Goal: Information Seeking & Learning: Learn about a topic

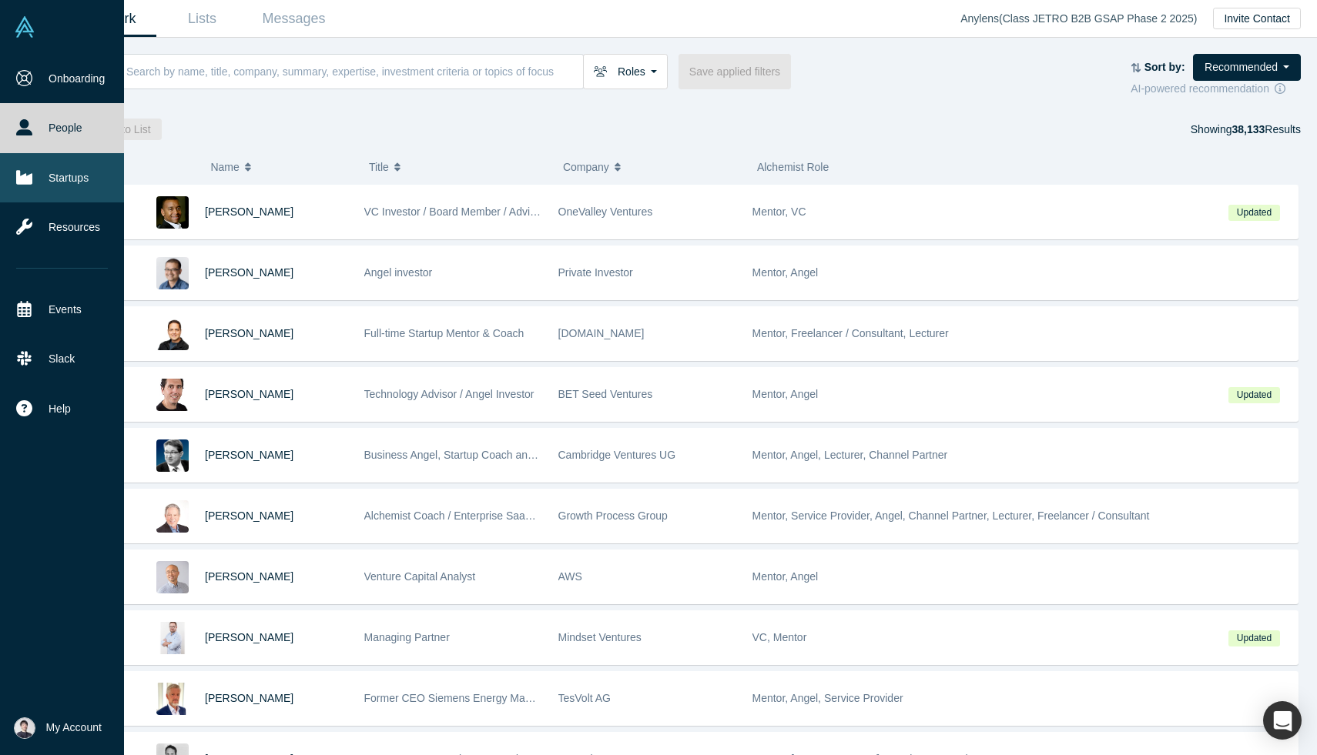
click at [32, 183] on icon at bounding box center [24, 177] width 16 height 16
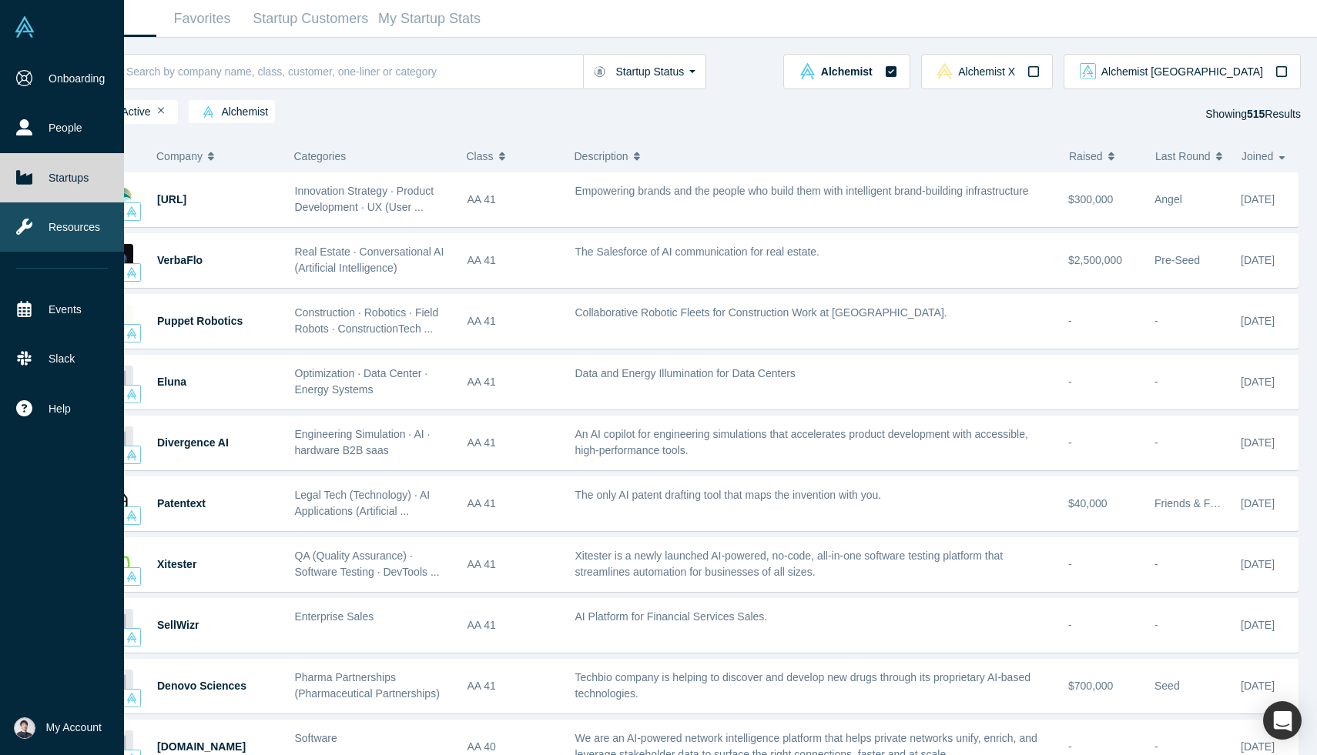
click at [48, 222] on link "Resources" at bounding box center [62, 227] width 124 height 49
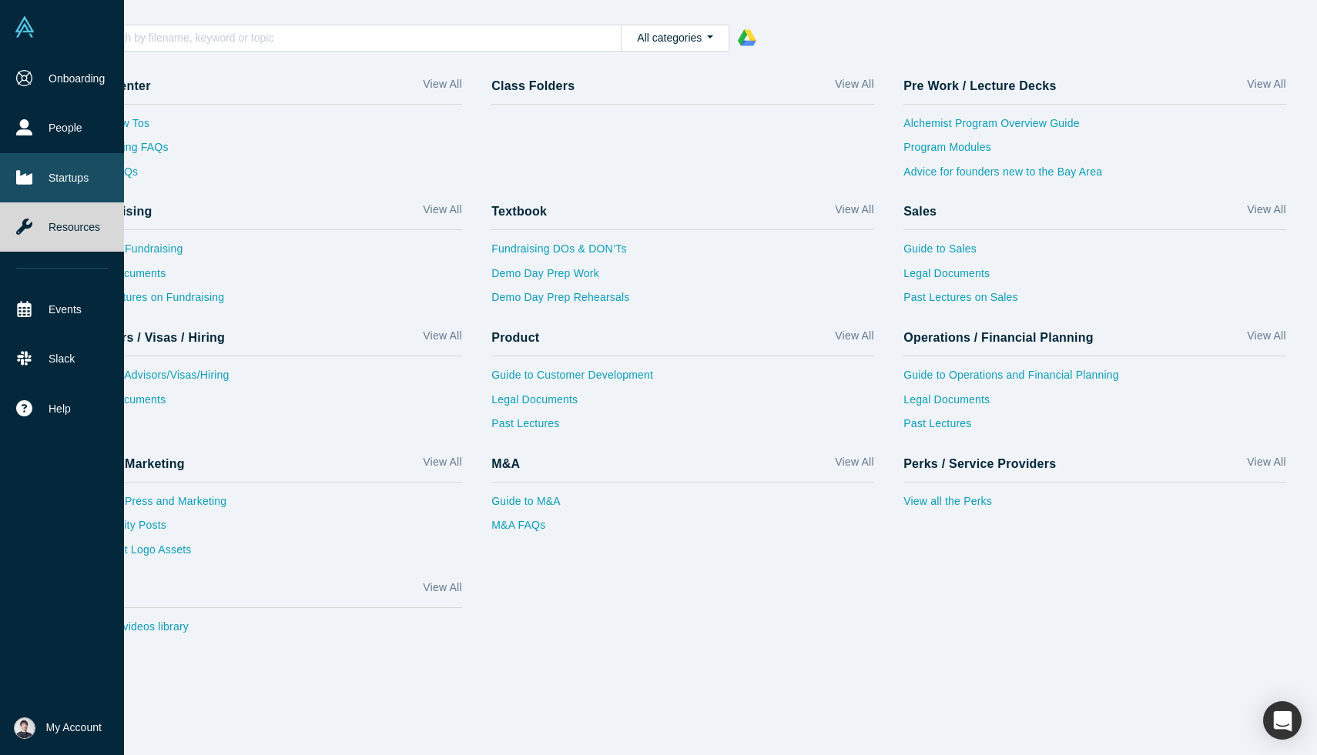
click at [67, 183] on link "Startups" at bounding box center [62, 177] width 124 height 49
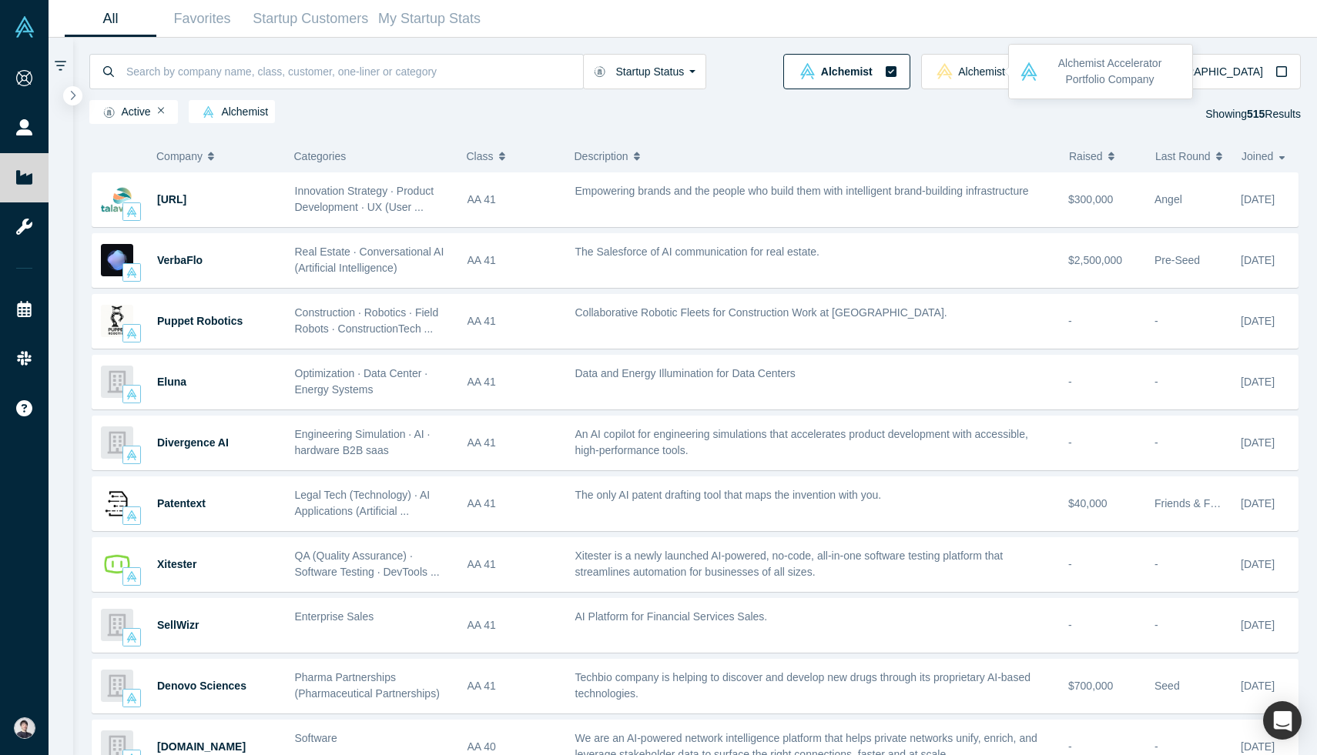
click at [896, 72] on icon "button" at bounding box center [890, 71] width 11 height 11
click at [1234, 73] on span "Alchemist [GEOGRAPHIC_DATA]" at bounding box center [1182, 71] width 162 height 11
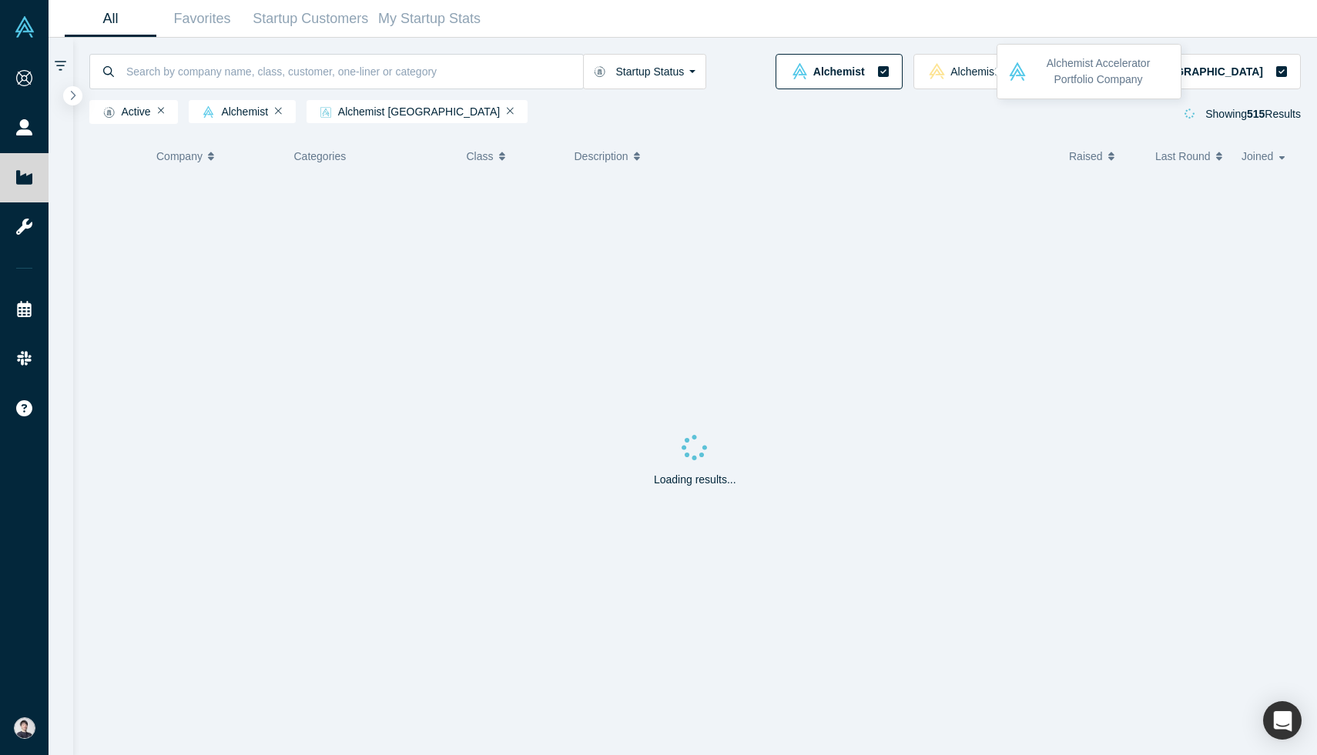
click at [889, 65] on icon "button" at bounding box center [883, 71] width 12 height 12
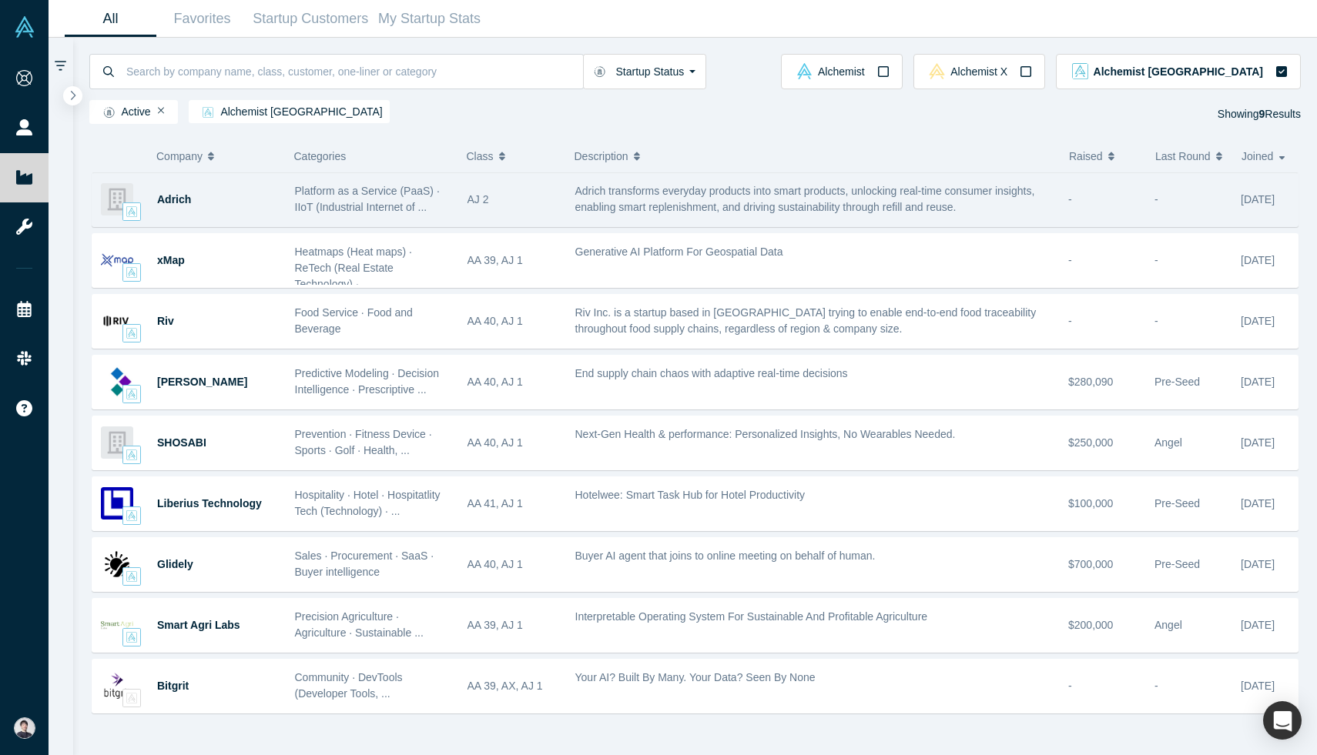
click at [621, 225] on div "Adrich Platform as a Service (PaaS) · IIoT (Industrial Internet of ... AJ 2 Adr…" at bounding box center [695, 199] width 1207 height 55
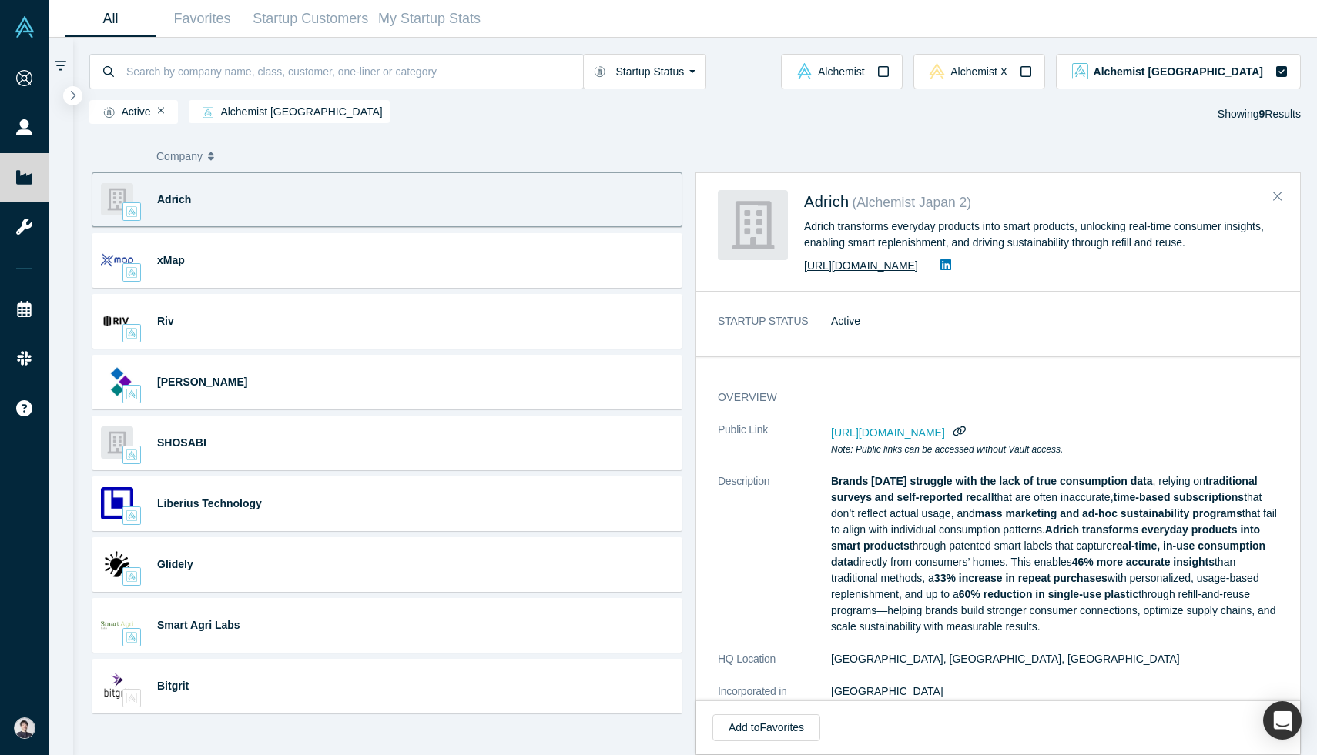
click at [815, 265] on link "https://www.adrich.io/" at bounding box center [861, 265] width 114 height 12
drag, startPoint x: 856, startPoint y: 200, endPoint x: 991, endPoint y: 200, distance: 134.7
click at [992, 200] on div "Adrich ( Alchemist Japan 2 )" at bounding box center [1036, 204] width 464 height 28
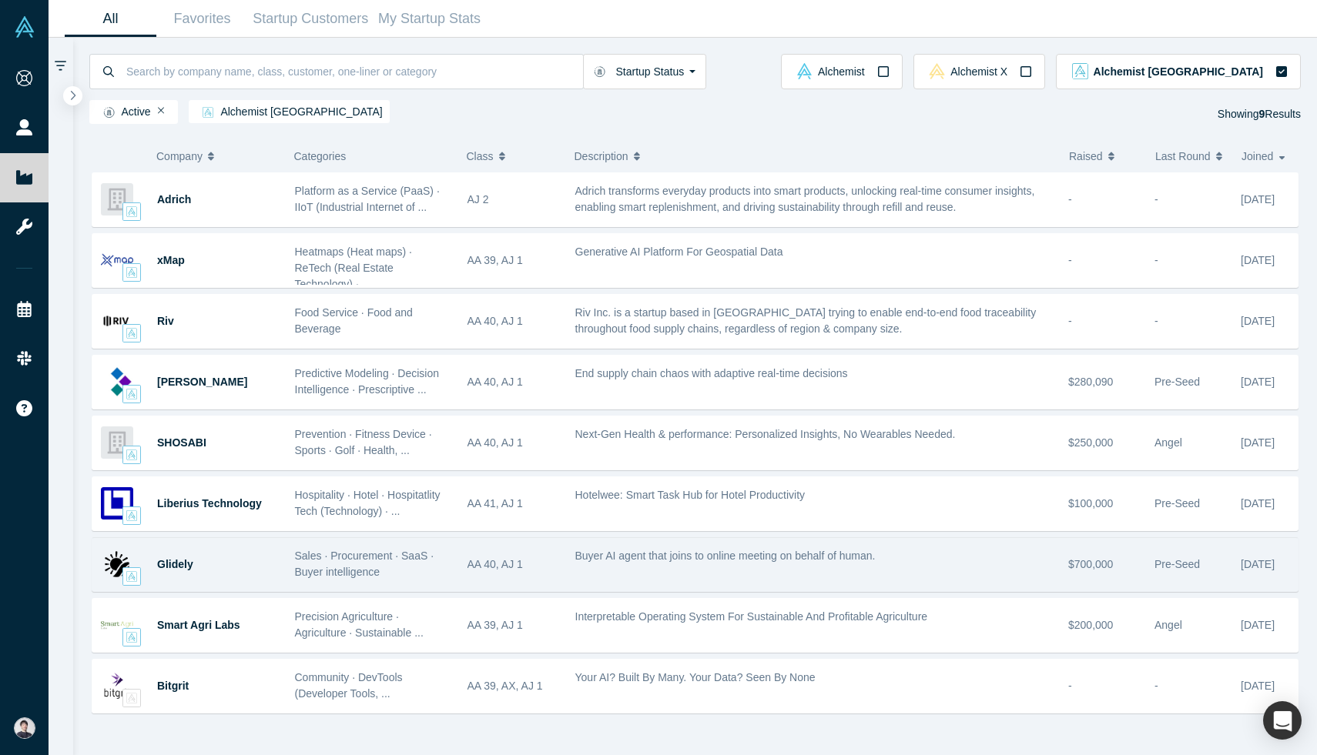
click at [191, 574] on div "Glidely" at bounding box center [218, 564] width 122 height 53
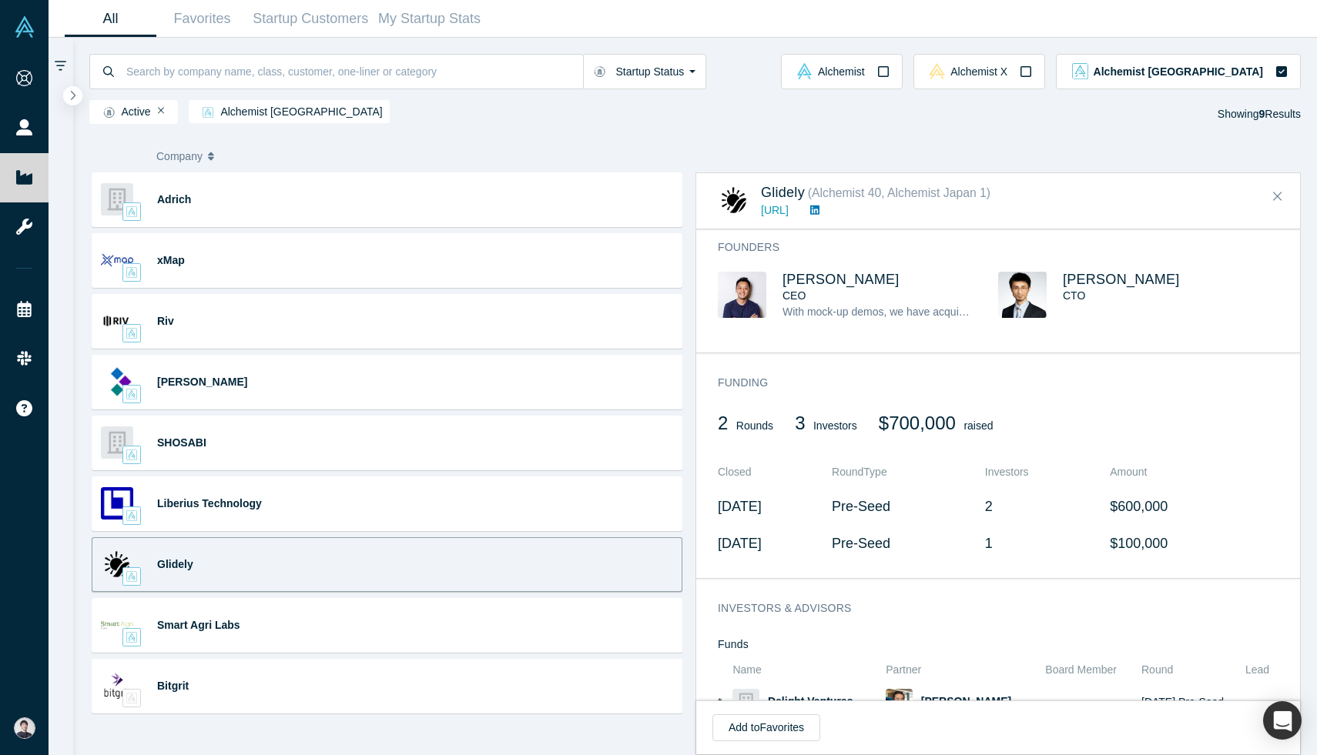
scroll to position [497, 0]
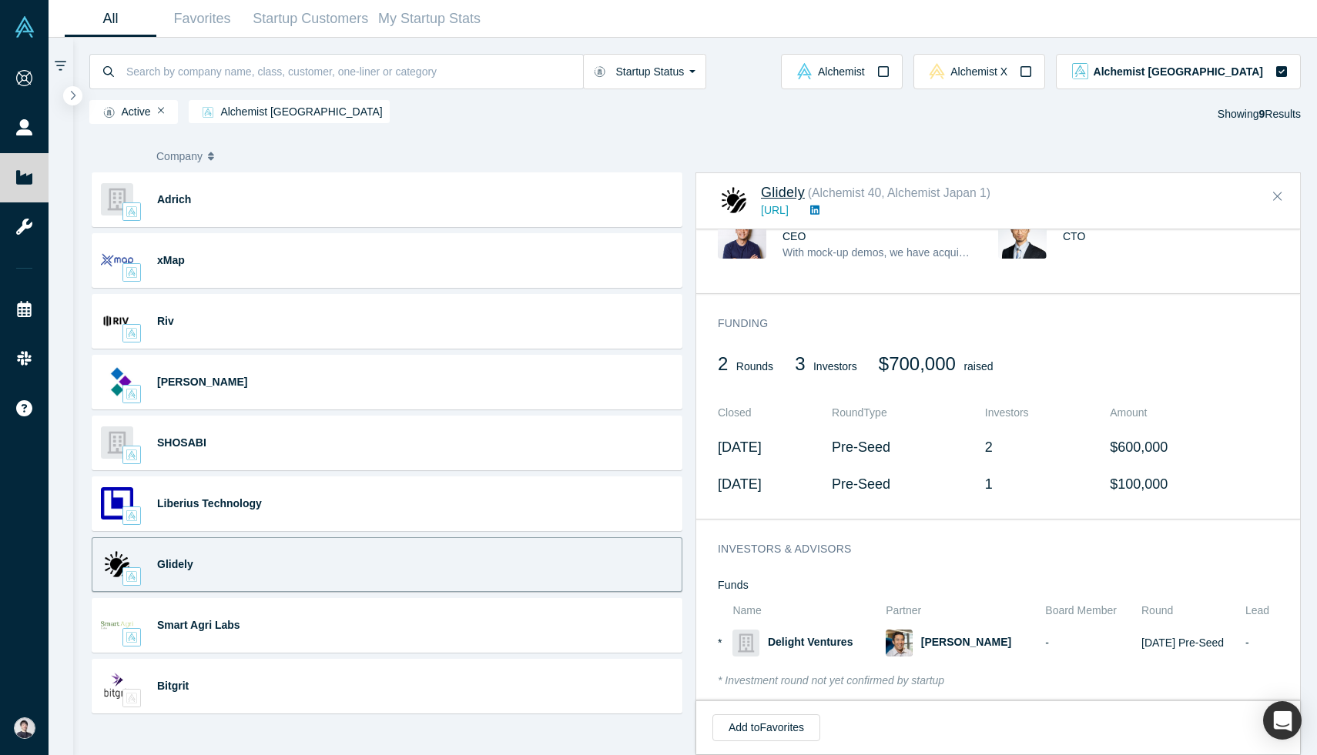
click at [785, 188] on span "Glidely" at bounding box center [783, 192] width 44 height 15
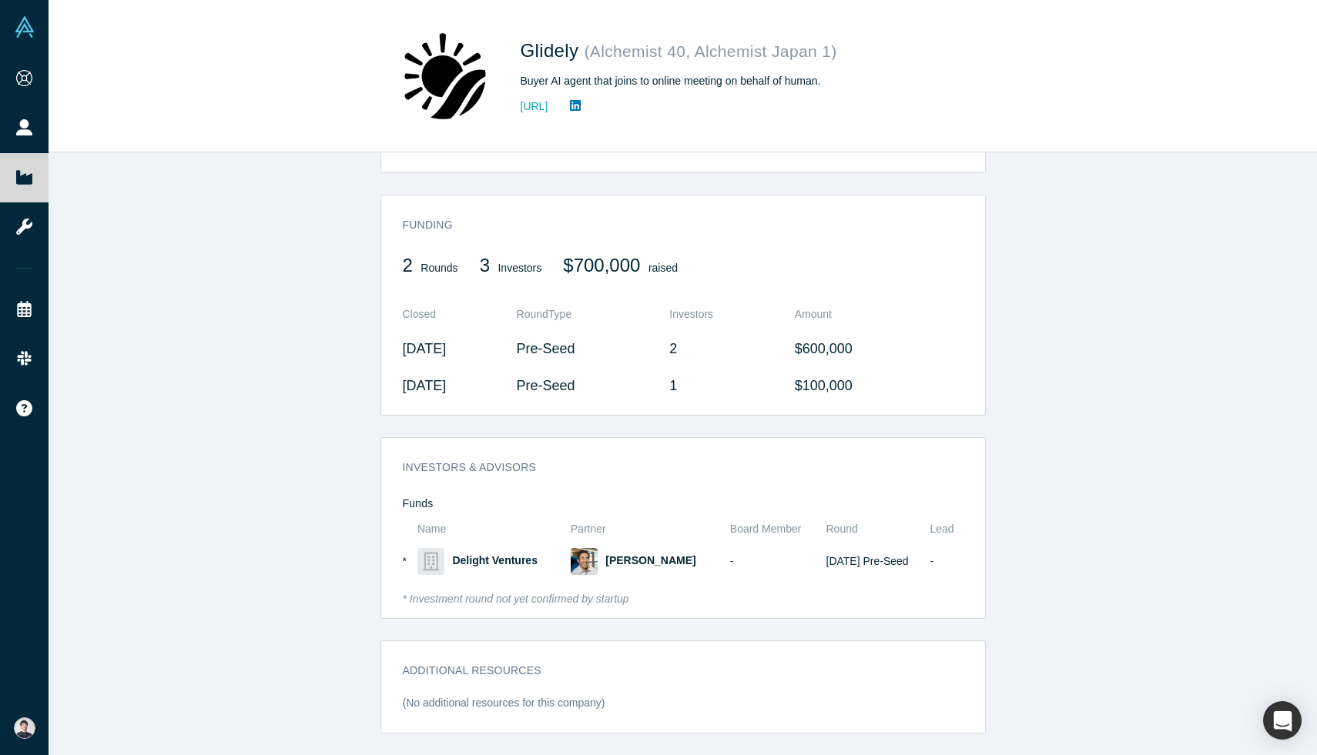
scroll to position [596, 0]
click at [198, 555] on div "STARTUP STATUS Active overview Public Link [URL][DOMAIN_NAME] Note: Public link…" at bounding box center [683, 453] width 1268 height 603
click at [548, 99] on link "[URL]" at bounding box center [535, 107] width 28 height 16
click at [952, 114] on div "Glidely ( Alchemist 40, Alchemist Japan 1 ) Buyer AI agent that joins to online…" at bounding box center [682, 76] width 605 height 108
